Goal: Task Accomplishment & Management: Manage account settings

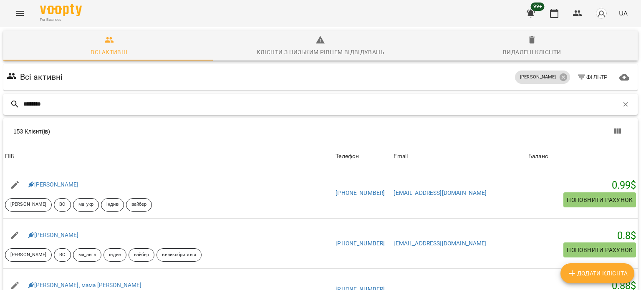
type input "********"
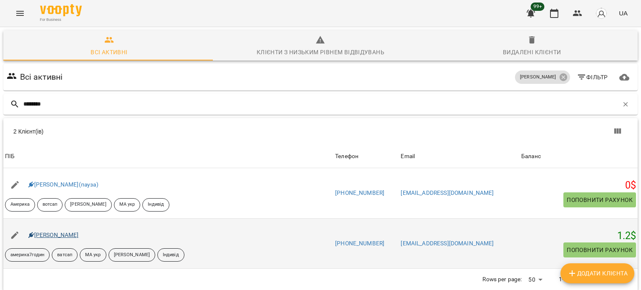
click at [74, 238] on div "[PERSON_NAME]" at bounding box center [54, 235] width 54 height 12
click at [70, 234] on link "[PERSON_NAME]" at bounding box center [53, 234] width 50 height 7
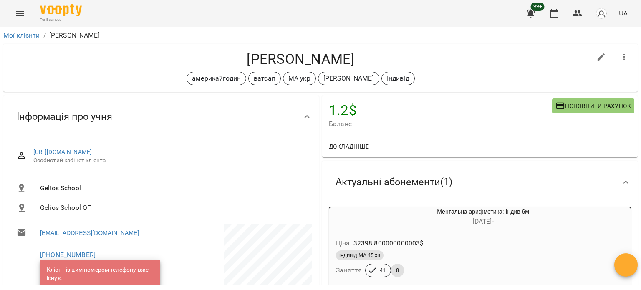
scroll to position [209, 0]
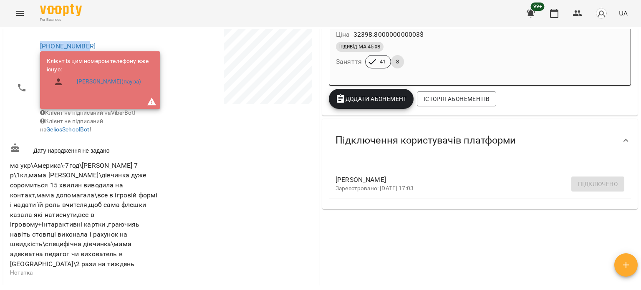
drag, startPoint x: 89, startPoint y: 43, endPoint x: 12, endPoint y: 41, distance: 77.2
click at [12, 41] on li "[PHONE_NUMBER] Клієнт із цим номером телефону вже існує: [PERSON_NAME](пауза) К…" at bounding box center [84, 87] width 149 height 104
copy link "[PHONE_NUMBER]"
click at [103, 132] on span "Клієнт не підписаний на GeliosSchoolBot !" at bounding box center [71, 125] width 63 height 15
drag, startPoint x: 90, startPoint y: 40, endPoint x: 20, endPoint y: 43, distance: 70.1
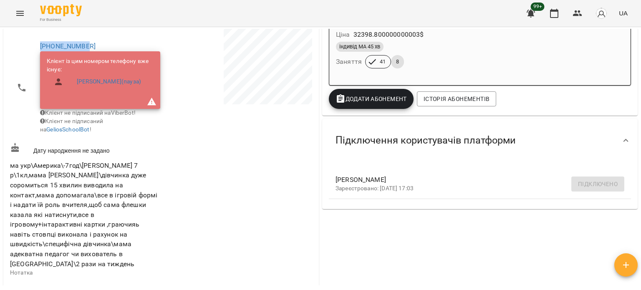
click at [20, 43] on li "[PHONE_NUMBER] Клієнт із цим номером телефону вже існує: [PERSON_NAME](пауза) К…" at bounding box center [84, 87] width 149 height 104
copy link "[PHONE_NUMBER]"
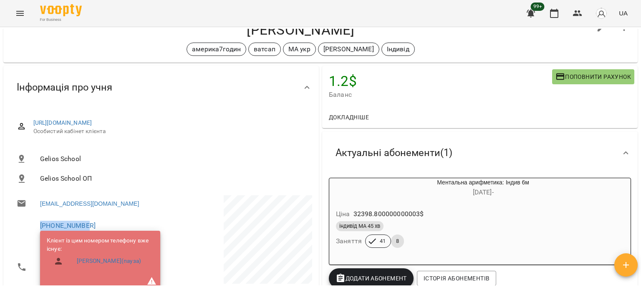
scroll to position [42, 0]
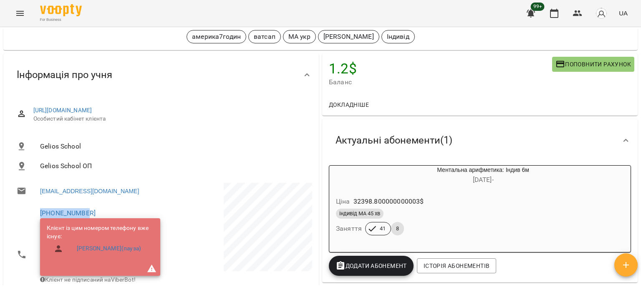
click at [123, 203] on li "[PHONE_NUMBER] Клієнт із цим номером телефону вже існує: [PERSON_NAME](пауза) К…" at bounding box center [84, 254] width 149 height 104
drag, startPoint x: 76, startPoint y: 214, endPoint x: 10, endPoint y: 211, distance: 66.8
click at [10, 211] on div "[PHONE_NUMBER] Клієнт із цим номером телефону вже існує: [PERSON_NAME](пауза) К…" at bounding box center [84, 254] width 153 height 107
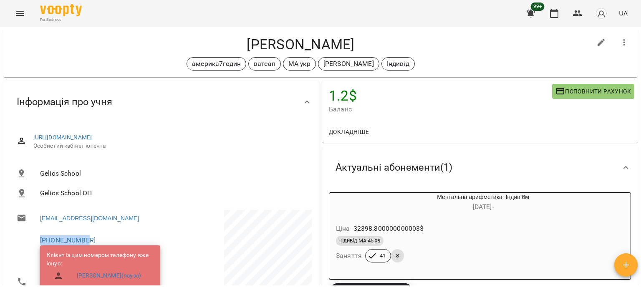
scroll to position [0, 0]
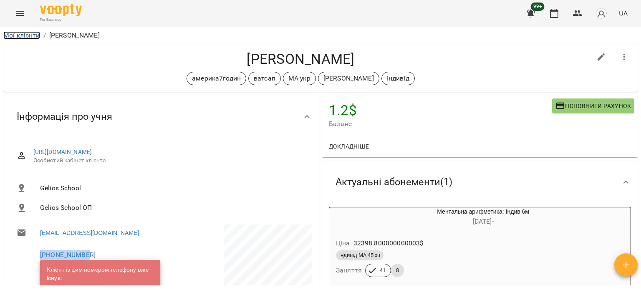
click at [34, 36] on link "Мої клієнти" at bounding box center [21, 35] width 37 height 8
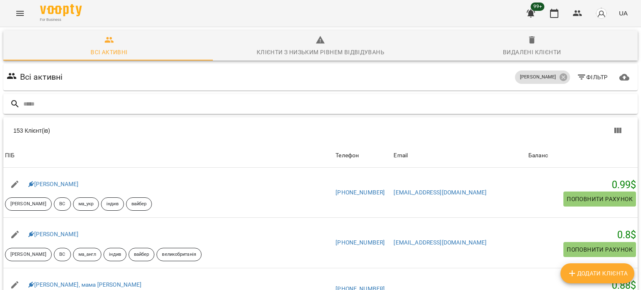
click at [57, 111] on div at bounding box center [320, 104] width 634 height 20
click at [57, 108] on input "text" at bounding box center [328, 104] width 611 height 14
paste input "**********"
type input "**********"
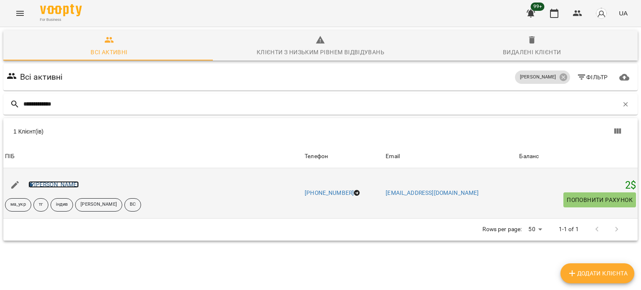
click at [65, 185] on link "[PERSON_NAME]" at bounding box center [53, 184] width 50 height 7
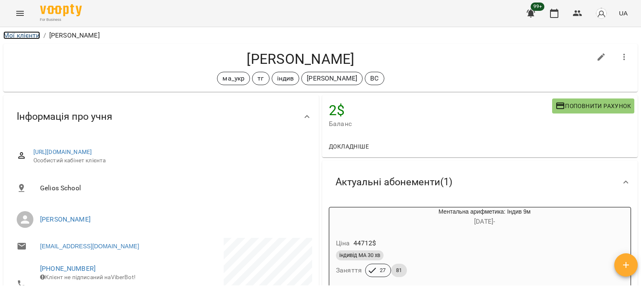
click at [27, 33] on link "Мої клієнти" at bounding box center [21, 35] width 37 height 8
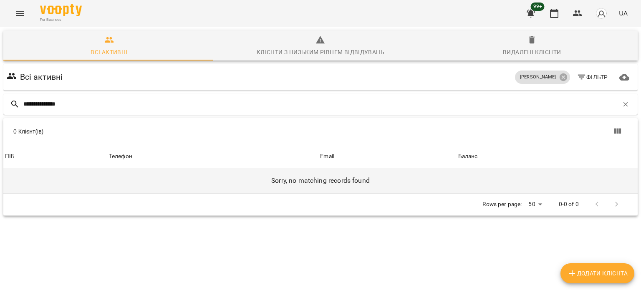
type input "**********"
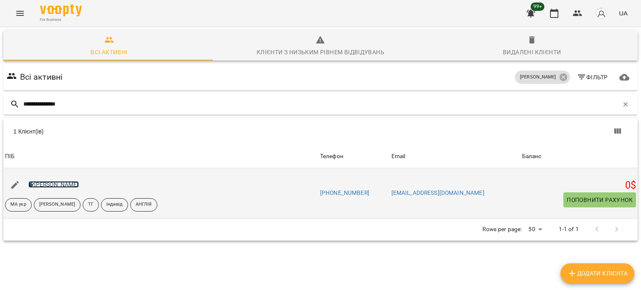
click at [67, 184] on link "[PERSON_NAME]" at bounding box center [53, 184] width 50 height 7
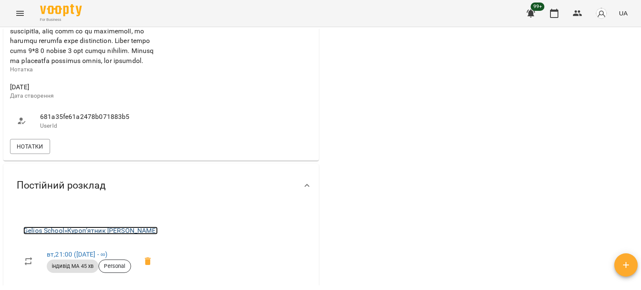
scroll to position [542, 0]
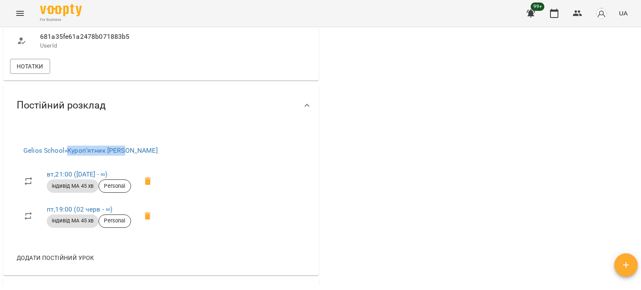
drag, startPoint x: 118, startPoint y: 189, endPoint x: 72, endPoint y: 190, distance: 45.9
click at [72, 156] on span "Gelios School » Куроп‘ятник [PERSON_NAME]" at bounding box center [90, 151] width 134 height 10
copy link "Куроп‘ятник [PERSON_NAME]"
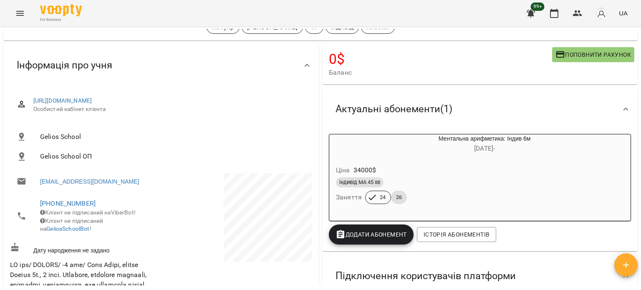
scroll to position [0, 0]
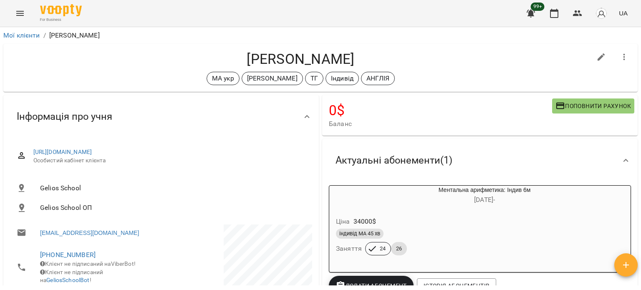
drag, startPoint x: 365, startPoint y: 57, endPoint x: 238, endPoint y: 63, distance: 126.9
click at [238, 63] on h4 "[PERSON_NAME]" at bounding box center [300, 58] width 581 height 17
copy h4 "[PERSON_NAME]"
click at [15, 35] on link "Мої клієнти" at bounding box center [21, 35] width 37 height 8
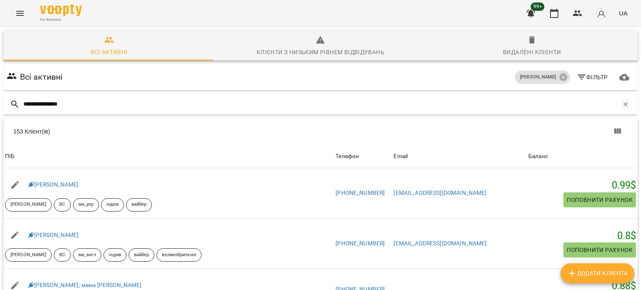
type input "**********"
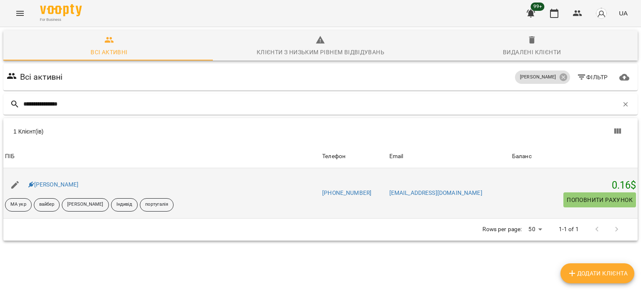
click at [67, 188] on div "[PERSON_NAME]" at bounding box center [54, 185] width 54 height 12
click at [68, 180] on div "[PERSON_NAME]" at bounding box center [54, 185] width 54 height 12
click at [76, 181] on div "[PERSON_NAME]" at bounding box center [54, 185] width 54 height 12
click at [77, 183] on link "[PERSON_NAME]" at bounding box center [53, 184] width 50 height 7
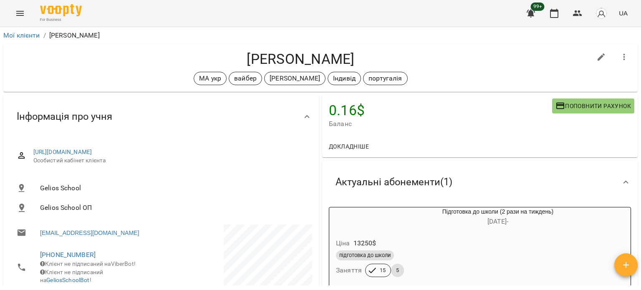
click at [32, 22] on div "For Business 99+ UA" at bounding box center [320, 13] width 641 height 27
click at [32, 35] on link "Мої клієнти" at bounding box center [21, 35] width 37 height 8
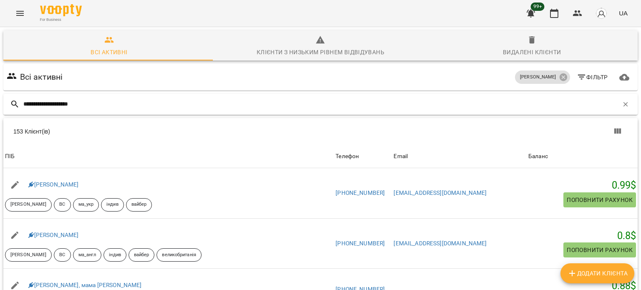
type input "**********"
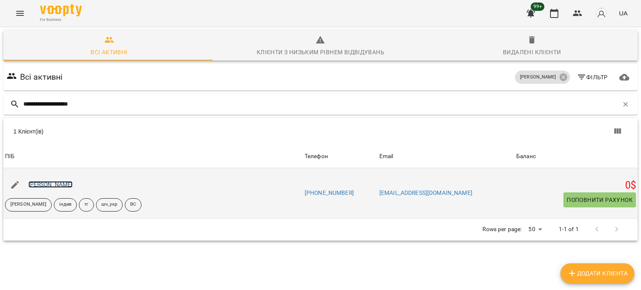
click at [50, 182] on link "[PERSON_NAME]" at bounding box center [50, 184] width 45 height 7
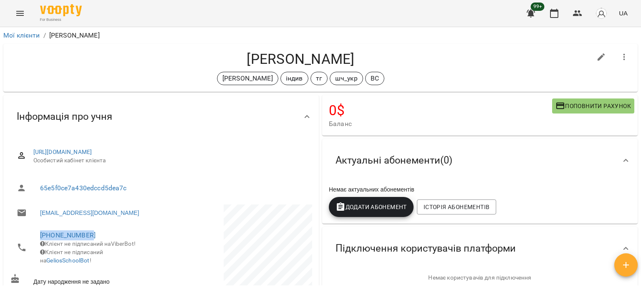
drag, startPoint x: 98, startPoint y: 236, endPoint x: 32, endPoint y: 229, distance: 66.8
click at [32, 229] on li "[PHONE_NUMBER] Клієнт не підписаний на ViberBot! Клієнт не підписаний на Gelios…" at bounding box center [84, 247] width 149 height 46
copy link "[PHONE_NUMBER]"
click at [28, 34] on link "Мої клієнти" at bounding box center [21, 35] width 37 height 8
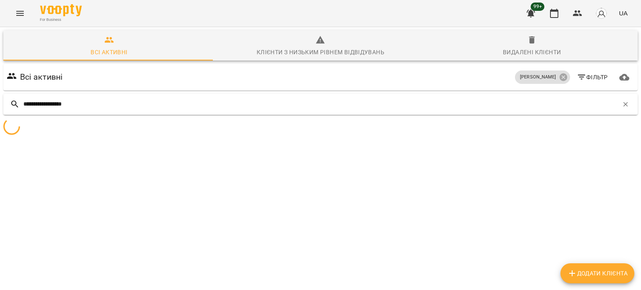
type input "**********"
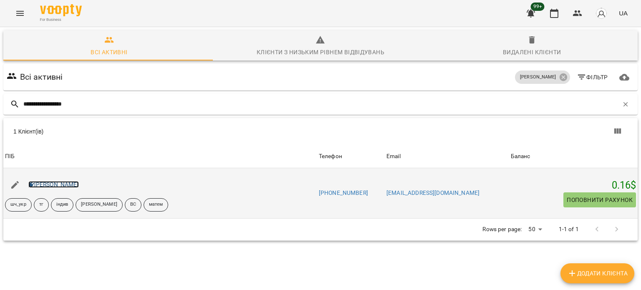
click at [53, 186] on link "[PERSON_NAME]" at bounding box center [53, 184] width 50 height 7
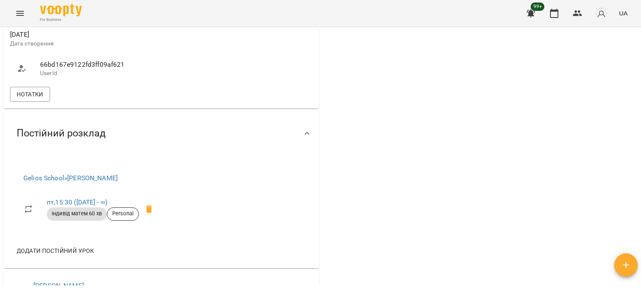
scroll to position [584, 0]
click at [34, 98] on span "Нотатки" at bounding box center [30, 93] width 27 height 10
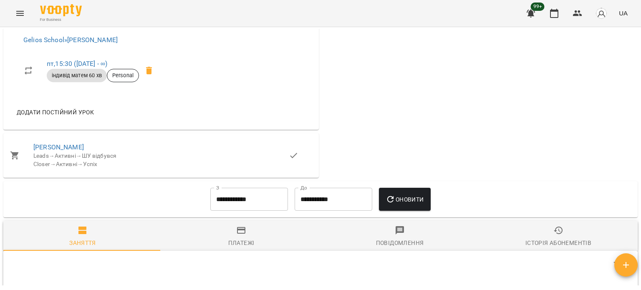
scroll to position [2002, 0]
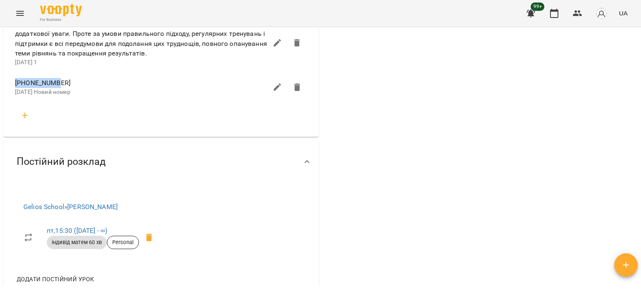
drag, startPoint x: 55, startPoint y: 187, endPoint x: 10, endPoint y: 186, distance: 45.0
click at [10, 102] on li "[PHONE_NUMBER][DATE] Новий номер" at bounding box center [160, 87] width 305 height 30
copy span "[PHONE_NUMBER]"
click at [295, 91] on icon "button" at bounding box center [297, 87] width 6 height 8
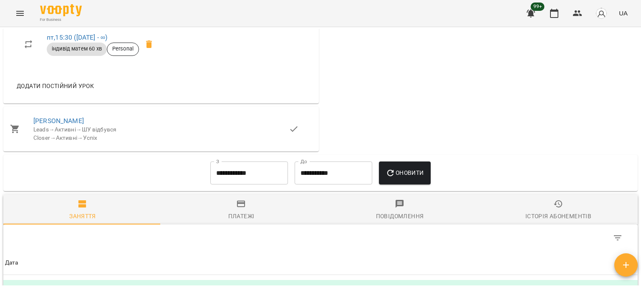
scroll to position [2085, 0]
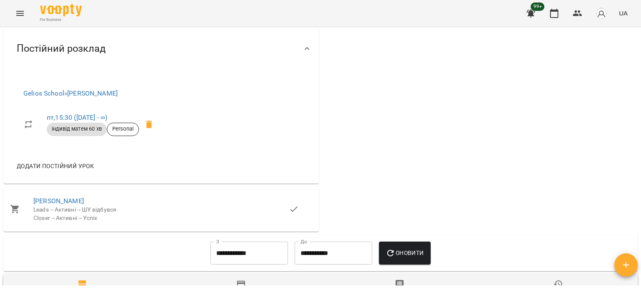
click at [25, 5] on icon "button" at bounding box center [25, 2] width 6 height 6
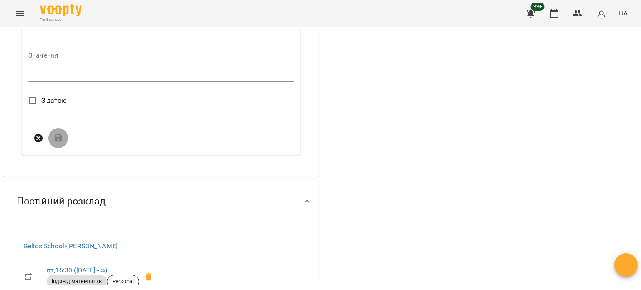
click at [57, 85] on div "Значення *" at bounding box center [160, 68] width 265 height 33
click at [56, 42] on input "text" at bounding box center [160, 35] width 265 height 13
paste input "**********"
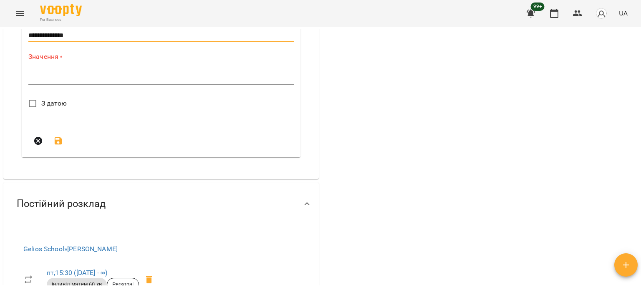
type input "**********"
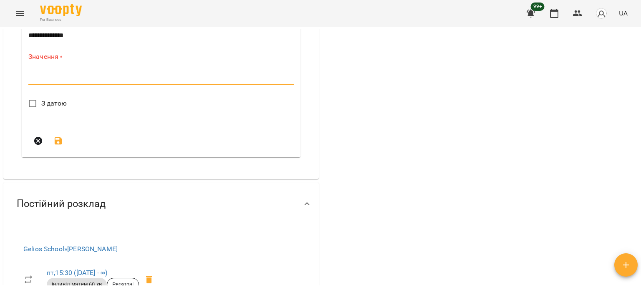
click at [55, 82] on textarea at bounding box center [160, 78] width 265 height 8
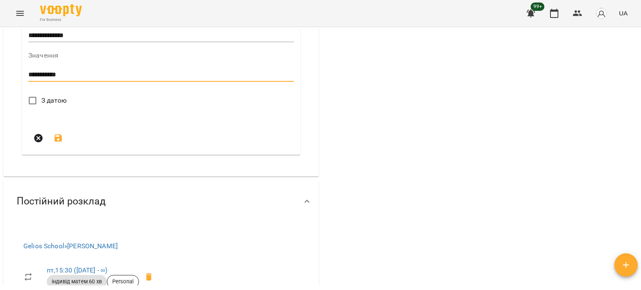
type textarea "**********"
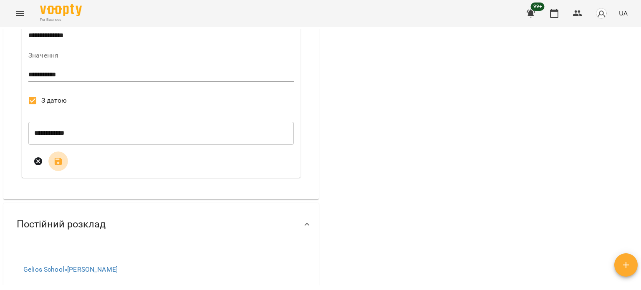
click at [60, 165] on icon "submit" at bounding box center [59, 162] width 8 height 8
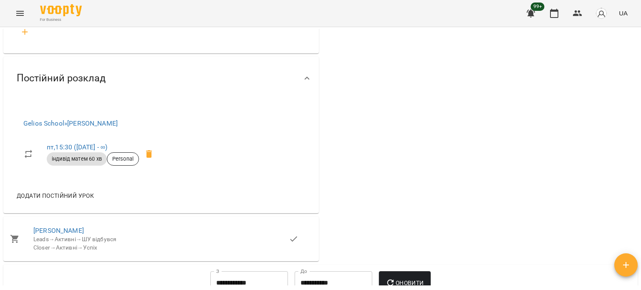
drag, startPoint x: 96, startPoint y: 111, endPoint x: 51, endPoint y: 113, distance: 44.2
click at [51, 12] on span "[DATE] [PHONE_NUMBER]," at bounding box center [59, 8] width 88 height 7
copy span "[PHONE_NUMBER],"
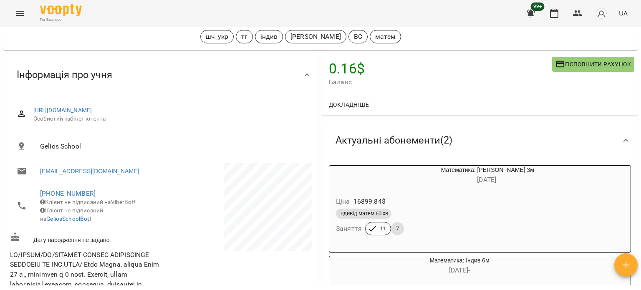
scroll to position [0, 0]
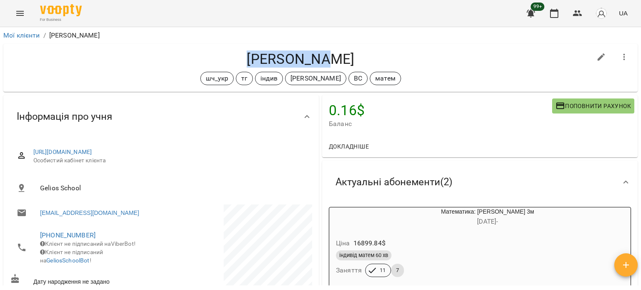
drag, startPoint x: 340, startPoint y: 59, endPoint x: 217, endPoint y: 50, distance: 123.3
click at [218, 55] on h4 "[PERSON_NAME]" at bounding box center [300, 58] width 581 height 17
copy h4 "[PERSON_NAME]"
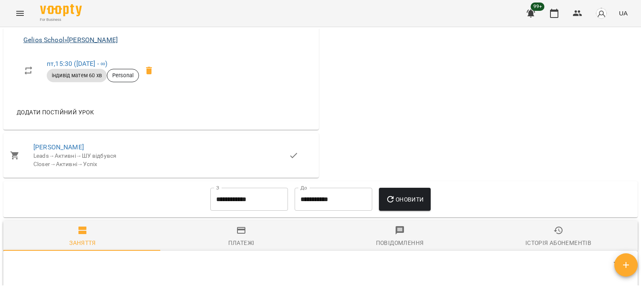
scroll to position [2085, 0]
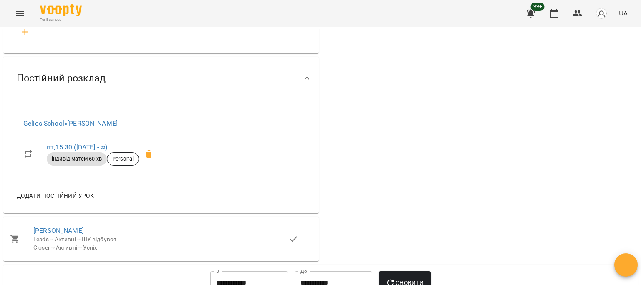
drag, startPoint x: 53, startPoint y: 112, endPoint x: 94, endPoint y: 113, distance: 41.7
click at [94, 12] on span "[DATE] [PHONE_NUMBER]," at bounding box center [59, 8] width 88 height 7
copy span "[PHONE_NUMBER]"
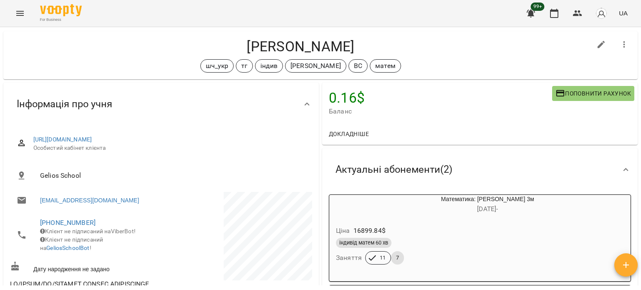
scroll to position [0, 0]
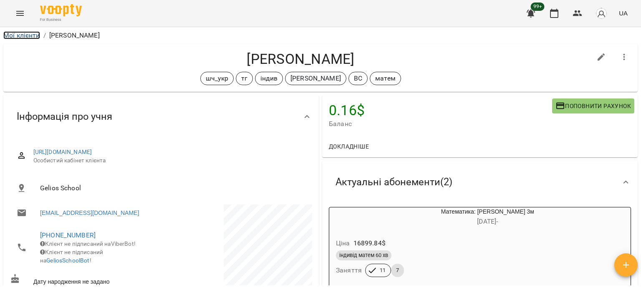
click at [33, 35] on link "Мої клієнти" at bounding box center [21, 35] width 37 height 8
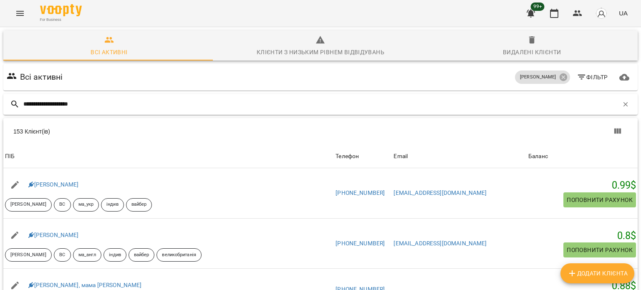
type input "**********"
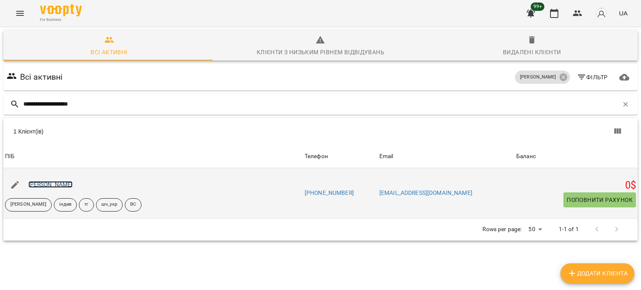
click at [39, 186] on link "[PERSON_NAME]" at bounding box center [50, 184] width 45 height 7
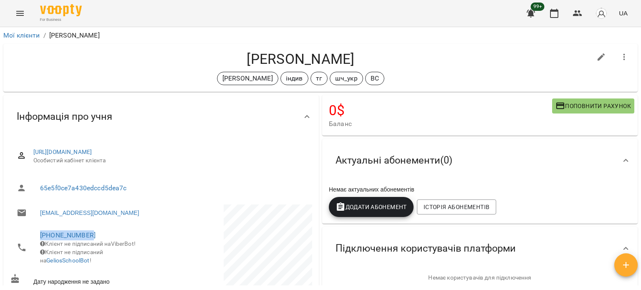
drag, startPoint x: 97, startPoint y: 234, endPoint x: 17, endPoint y: 233, distance: 80.1
click at [17, 233] on li "[PHONE_NUMBER] Клієнт не підписаний на ViberBot! Клієнт не підписаний на Gelios…" at bounding box center [84, 247] width 149 height 46
copy link "[PHONE_NUMBER]"
click at [18, 35] on link "Мої клієнти" at bounding box center [21, 35] width 37 height 8
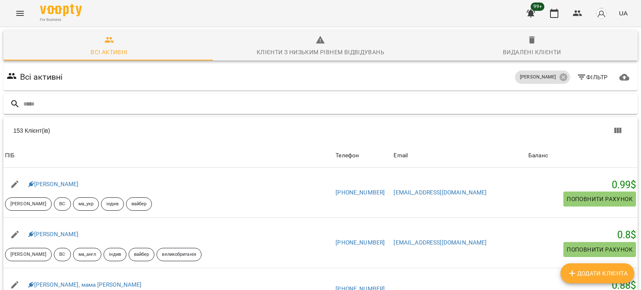
type input "*"
type input "********"
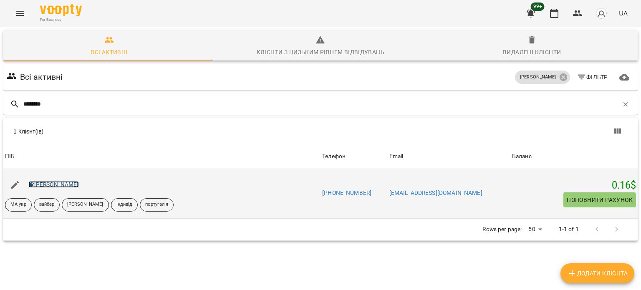
click at [58, 186] on link "[PERSON_NAME]" at bounding box center [53, 184] width 50 height 7
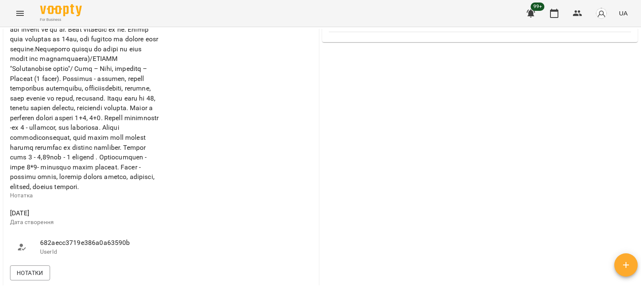
scroll to position [584, 0]
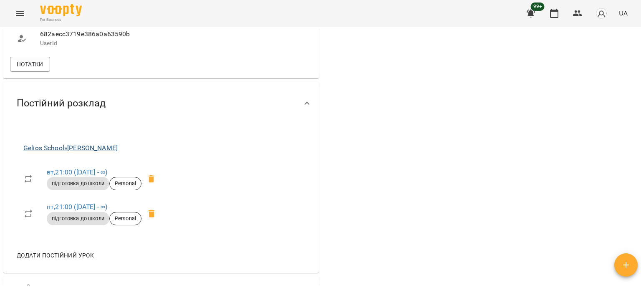
drag, startPoint x: 132, startPoint y: 181, endPoint x: 70, endPoint y: 183, distance: 62.2
click at [70, 153] on span "[GEOGRAPHIC_DATA] » [PERSON_NAME]" at bounding box center [92, 148] width 138 height 10
click at [223, 243] on div "Gelios School » [PERSON_NAME] вт , 21:00 ([DATE] - ∞) підготовка до школи Perso…" at bounding box center [160, 199] width 315 height 148
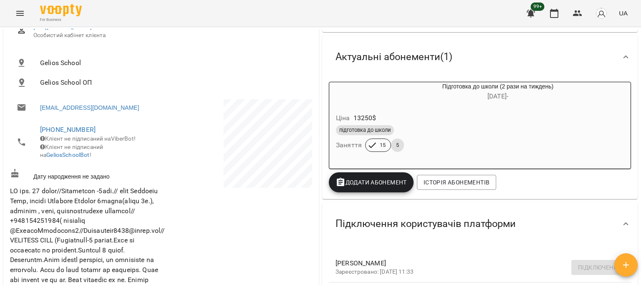
scroll to position [0, 0]
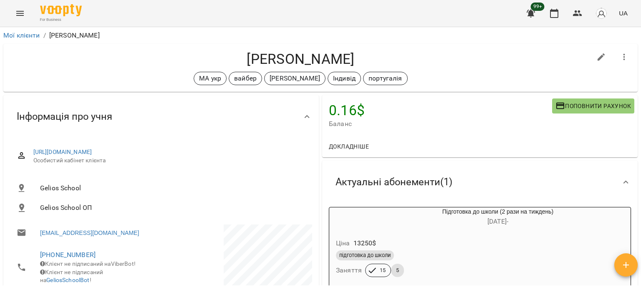
click at [27, 40] on li "Мої клієнти" at bounding box center [21, 35] width 37 height 10
click at [28, 35] on link "Мої клієнти" at bounding box center [21, 35] width 37 height 8
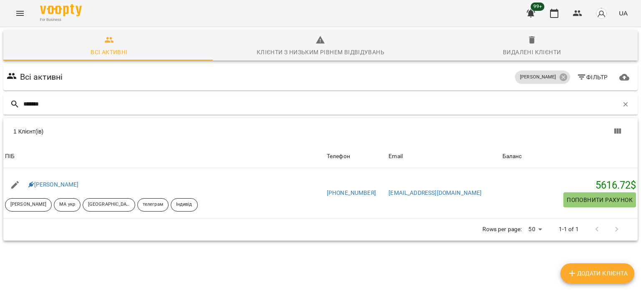
type input "*******"
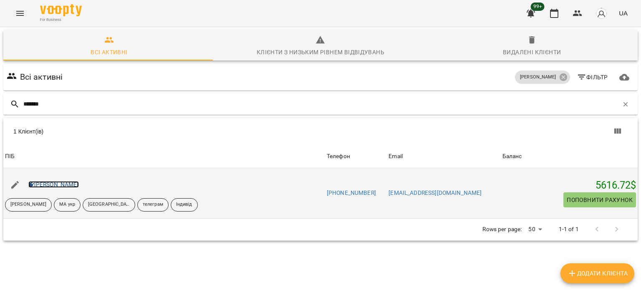
click at [78, 183] on link "[PERSON_NAME]" at bounding box center [53, 184] width 50 height 7
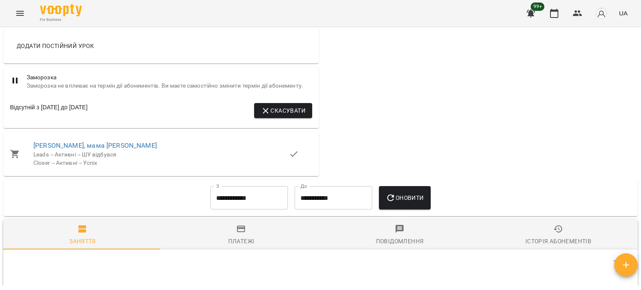
scroll to position [557, 0]
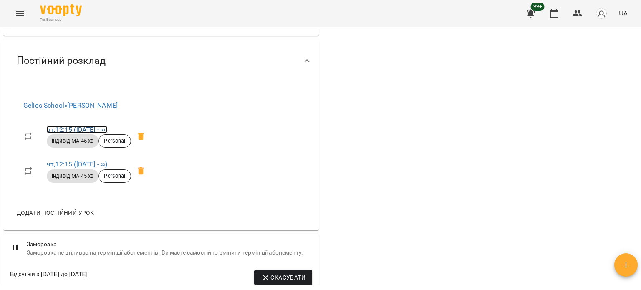
click at [58, 133] on link "вт , 12:15 ([DATE] - ∞)" at bounding box center [77, 130] width 60 height 8
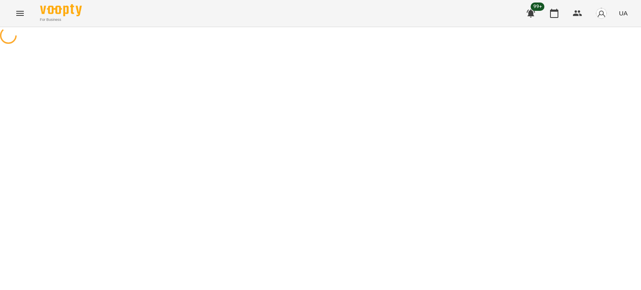
select select "*"
select select "**********"
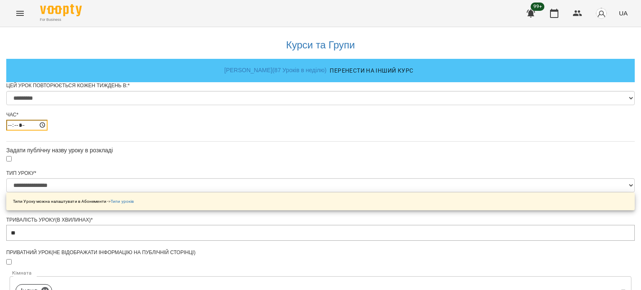
click at [48, 131] on input "*****" at bounding box center [26, 125] width 41 height 11
type input "*****"
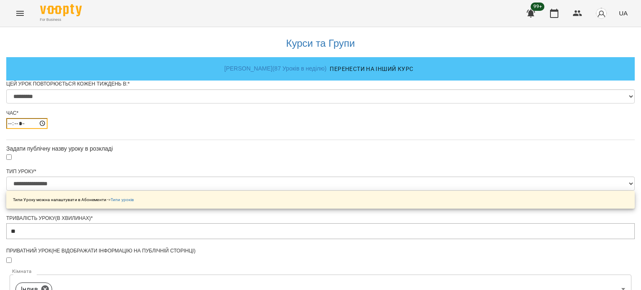
scroll to position [386, 0]
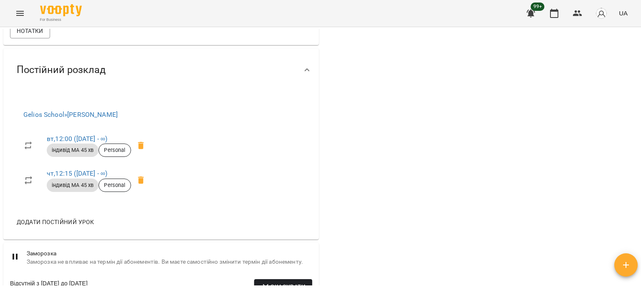
scroll to position [474, 0]
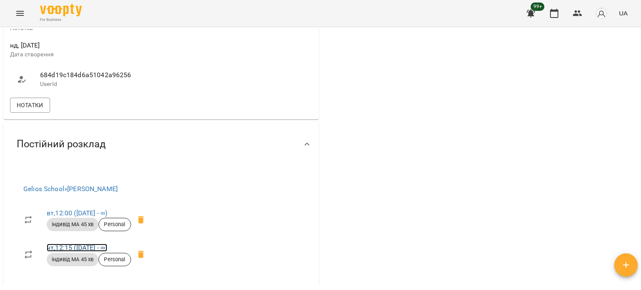
click at [89, 251] on link "чт , 12:15 ([DATE] - ∞)" at bounding box center [77, 248] width 60 height 8
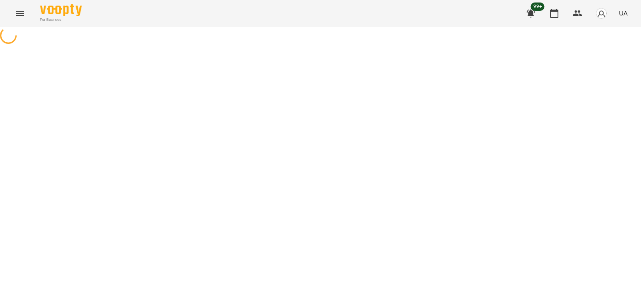
select select "*"
select select "**********"
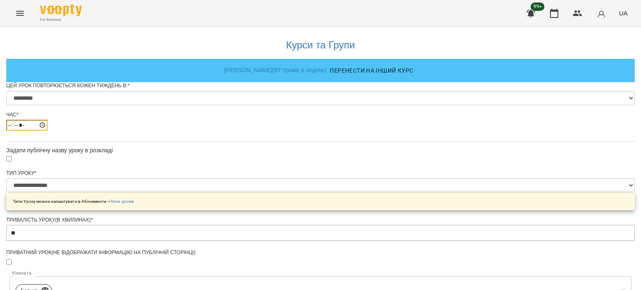
click at [48, 131] on input "*****" at bounding box center [26, 125] width 41 height 11
type input "*****"
drag, startPoint x: 234, startPoint y: 141, endPoint x: 247, endPoint y: 146, distance: 14.4
click at [48, 131] on input "*****" at bounding box center [26, 125] width 41 height 11
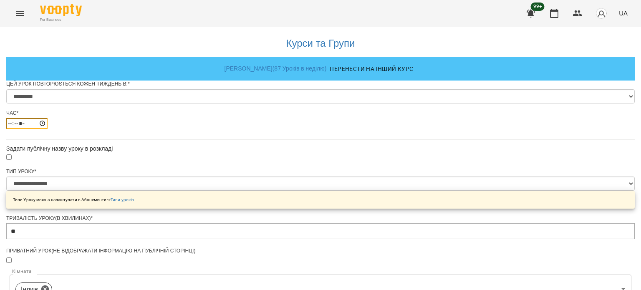
scroll to position [386, 0]
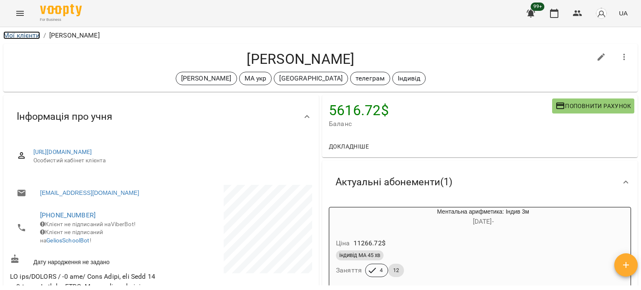
click at [8, 36] on link "Мої клієнти" at bounding box center [21, 35] width 37 height 8
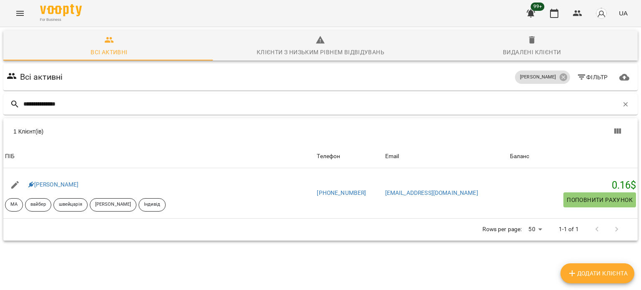
type input "**********"
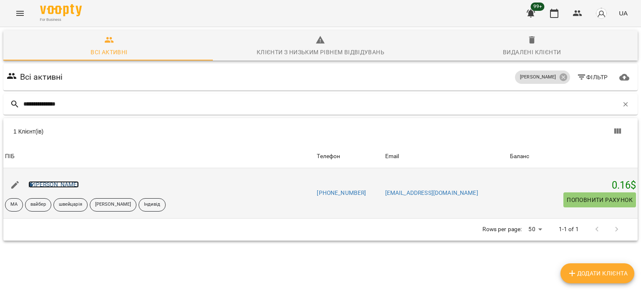
click at [65, 184] on link "[PERSON_NAME]" at bounding box center [53, 184] width 50 height 7
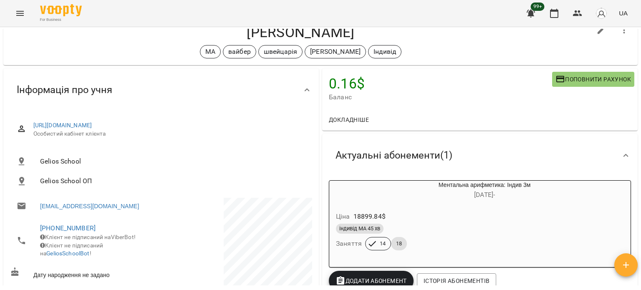
scroll to position [42, 0]
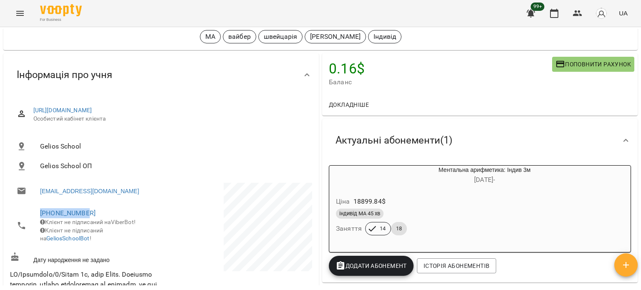
drag, startPoint x: 38, startPoint y: 210, endPoint x: 7, endPoint y: 206, distance: 31.5
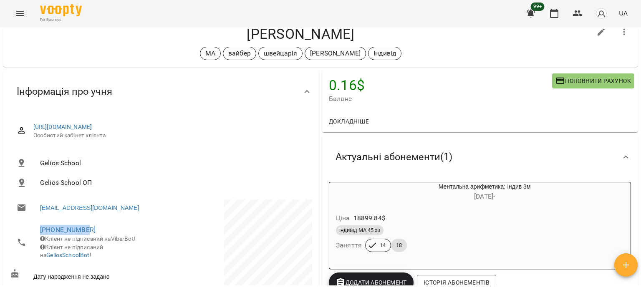
scroll to position [0, 0]
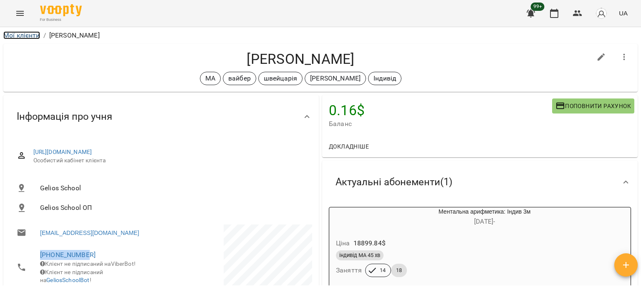
click at [13, 37] on link "Мої клієнти" at bounding box center [21, 35] width 37 height 8
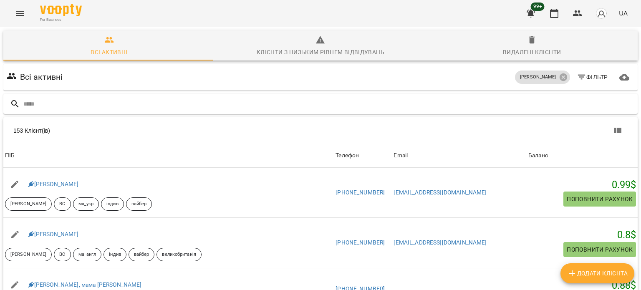
click at [70, 108] on input "text" at bounding box center [328, 104] width 611 height 14
type input "*"
type input "**********"
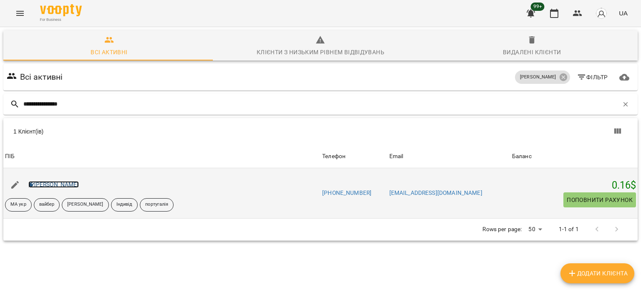
click at [63, 186] on link "[PERSON_NAME]" at bounding box center [53, 184] width 50 height 7
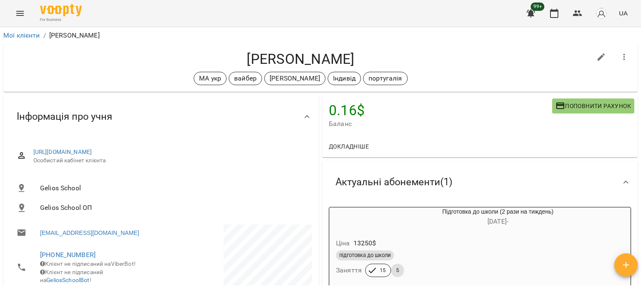
click at [28, 39] on li "Мої клієнти" at bounding box center [21, 35] width 37 height 10
click at [29, 33] on link "Мої клієнти" at bounding box center [21, 35] width 37 height 8
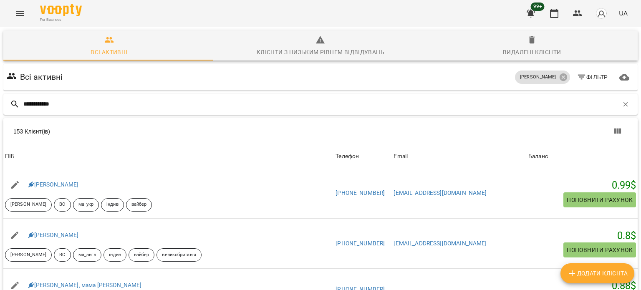
type input "**********"
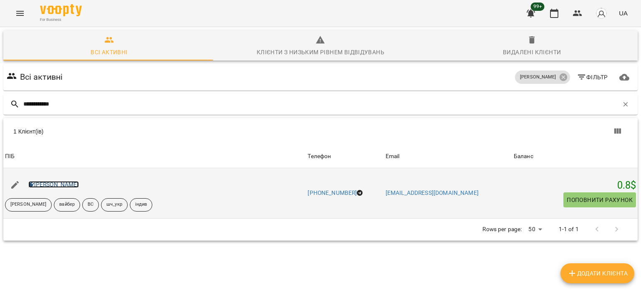
click at [52, 184] on link "[PERSON_NAME]" at bounding box center [53, 184] width 50 height 7
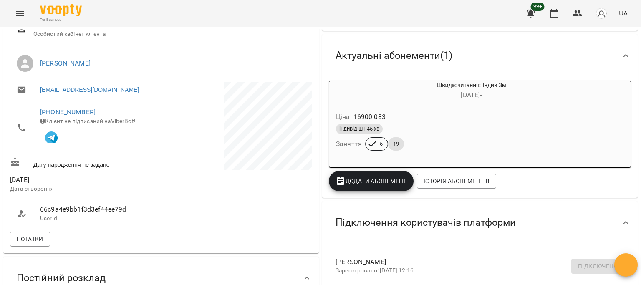
scroll to position [361, 0]
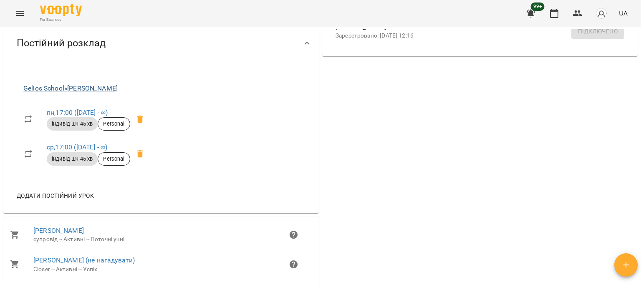
drag, startPoint x: 132, startPoint y: 91, endPoint x: 91, endPoint y: 95, distance: 41.0
click at [91, 93] on span "Gelios School » [PERSON_NAME]" at bounding box center [86, 88] width 126 height 10
click at [173, 100] on div "Gelios School » [PERSON_NAME] , 17:00 ([DATE] - ∞) індивід шч 45 хв Personal ср…" at bounding box center [160, 139] width 315 height 148
drag, startPoint x: 127, startPoint y: 93, endPoint x: 70, endPoint y: 94, distance: 57.1
click at [70, 93] on span "Gelios School » [PERSON_NAME]" at bounding box center [86, 88] width 126 height 10
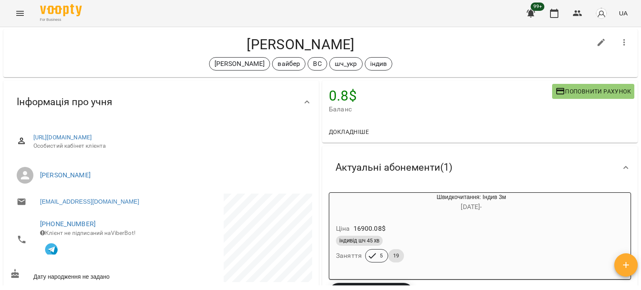
scroll to position [0, 0]
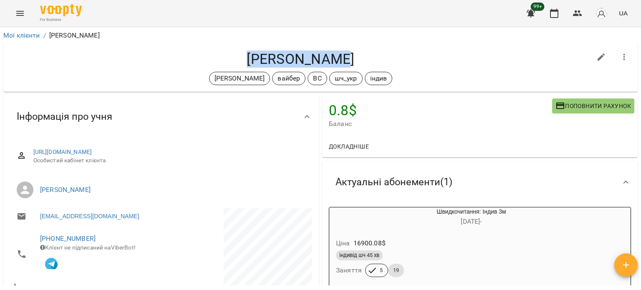
drag, startPoint x: 254, startPoint y: 63, endPoint x: 380, endPoint y: 63, distance: 126.8
click at [380, 63] on h4 "[PERSON_NAME]" at bounding box center [300, 58] width 581 height 17
click at [35, 37] on link "Мої клієнти" at bounding box center [21, 35] width 37 height 8
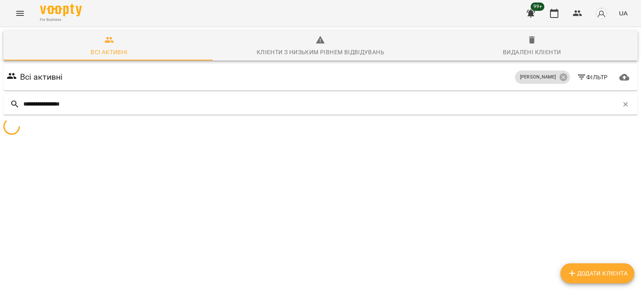
type input "**********"
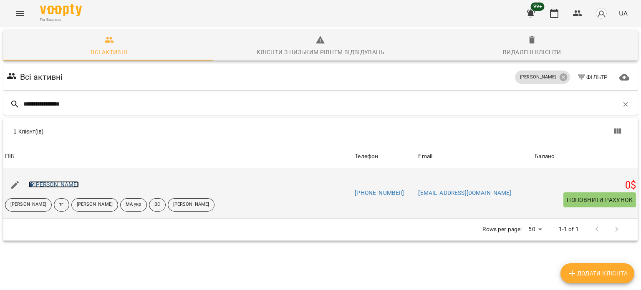
click at [65, 182] on link "[PERSON_NAME]" at bounding box center [53, 184] width 50 height 7
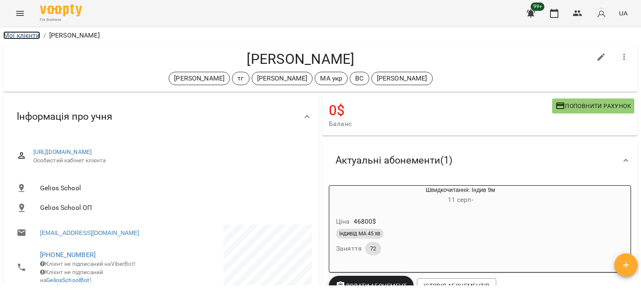
click at [28, 33] on link "Мої клієнти" at bounding box center [21, 35] width 37 height 8
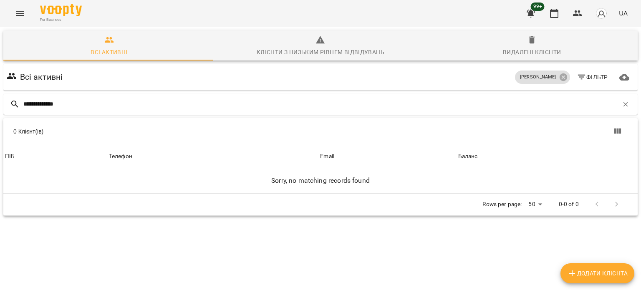
type input "**********"
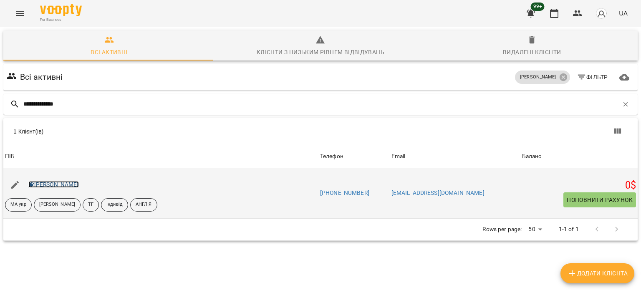
click at [53, 181] on link "[PERSON_NAME]" at bounding box center [53, 184] width 50 height 7
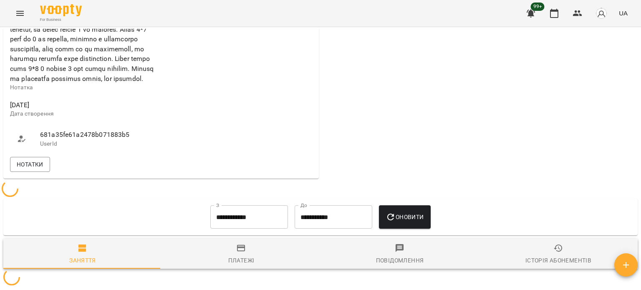
scroll to position [500, 0]
